Goal: Find specific fact: Find specific fact

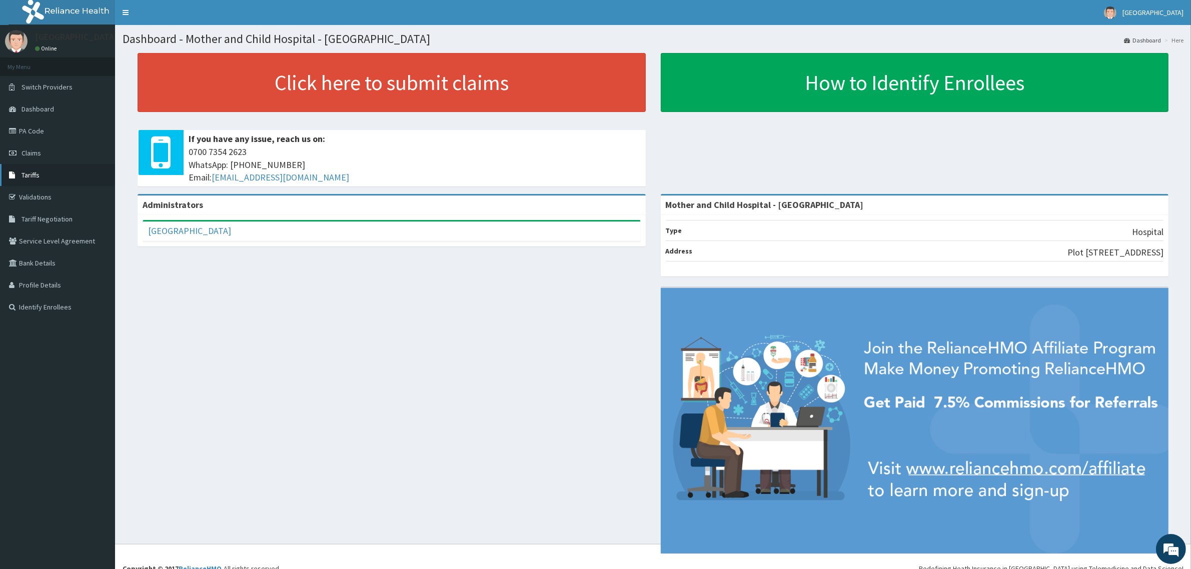
click at [25, 178] on span "Tariffs" at bounding box center [31, 175] width 18 height 9
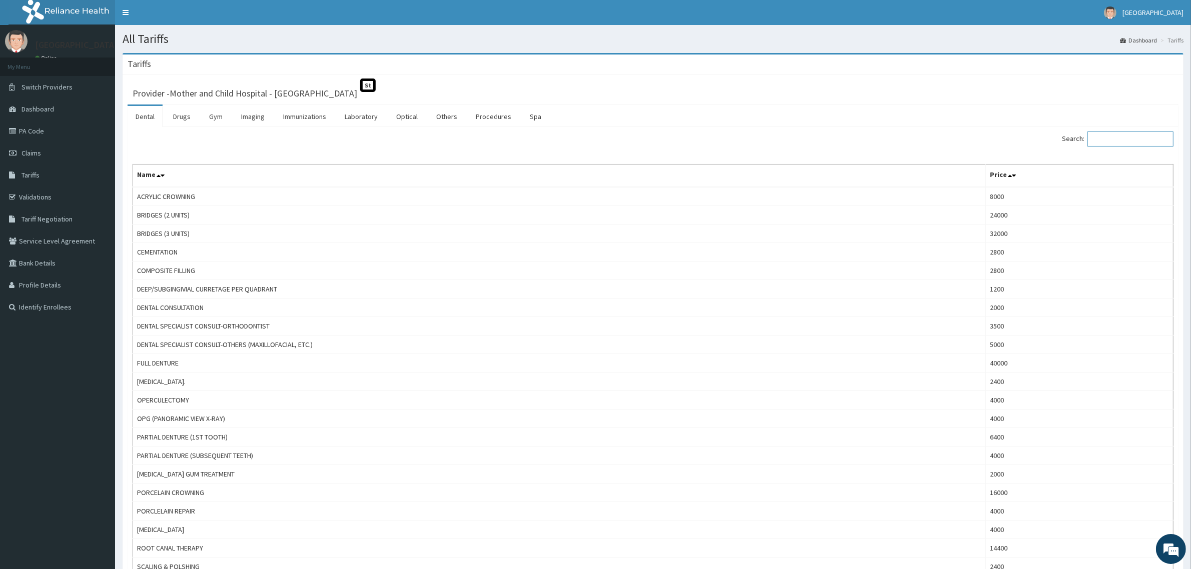
click at [1121, 140] on input "Search:" at bounding box center [1131, 139] width 86 height 15
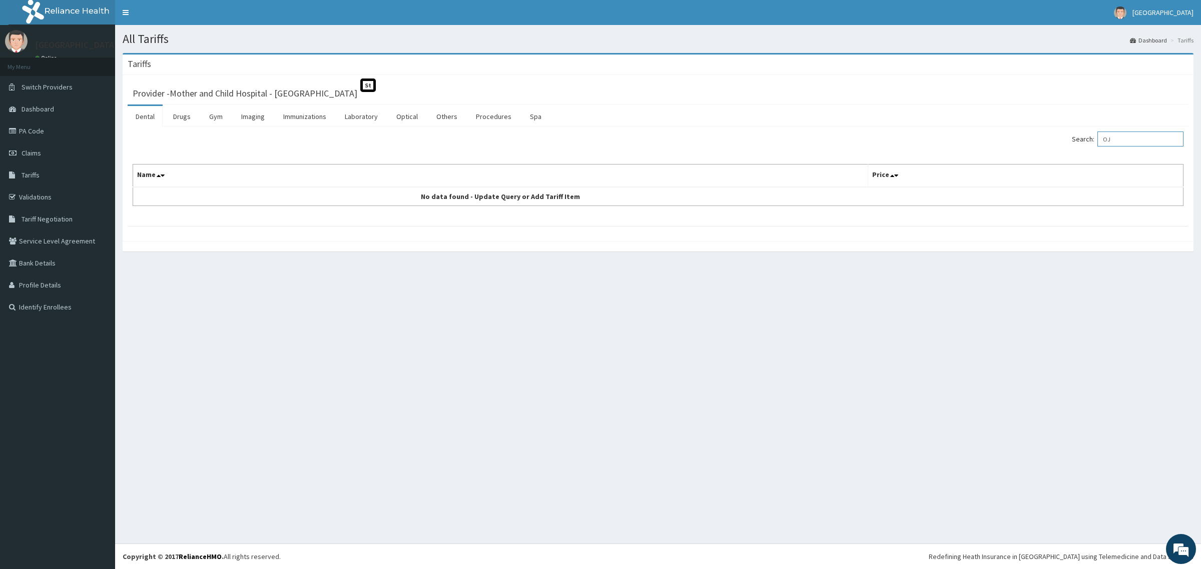
type input "O"
type input "B"
type input "BRONC"
click at [186, 118] on link "Drugs" at bounding box center [182, 116] width 34 height 21
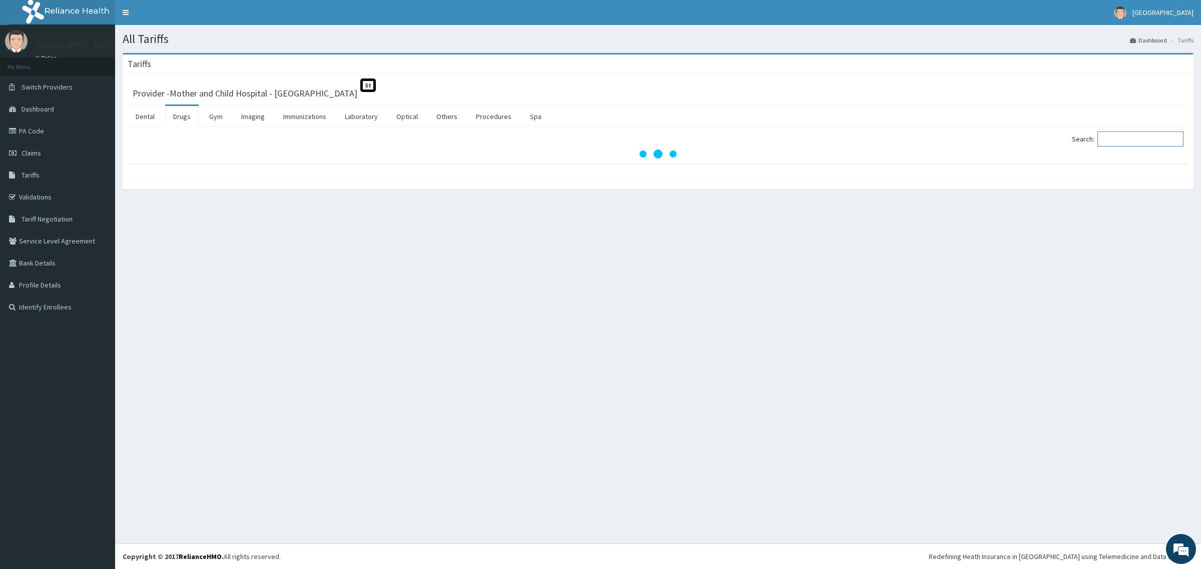
click at [1124, 139] on input "Search:" at bounding box center [1140, 139] width 86 height 15
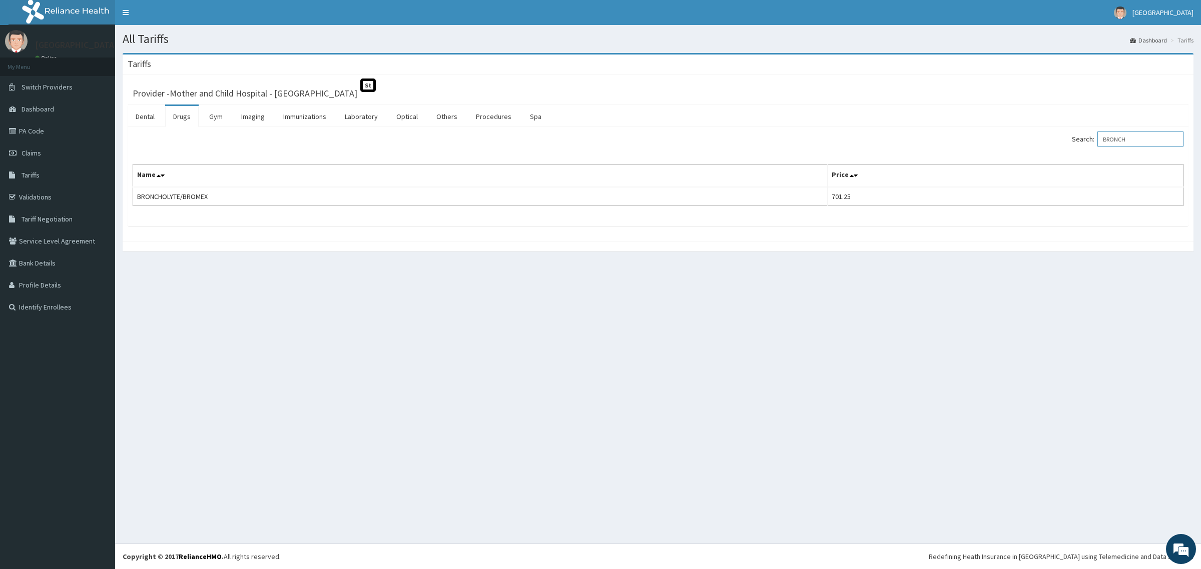
type input "BRONCH"
